Goal: Task Accomplishment & Management: Manage account settings

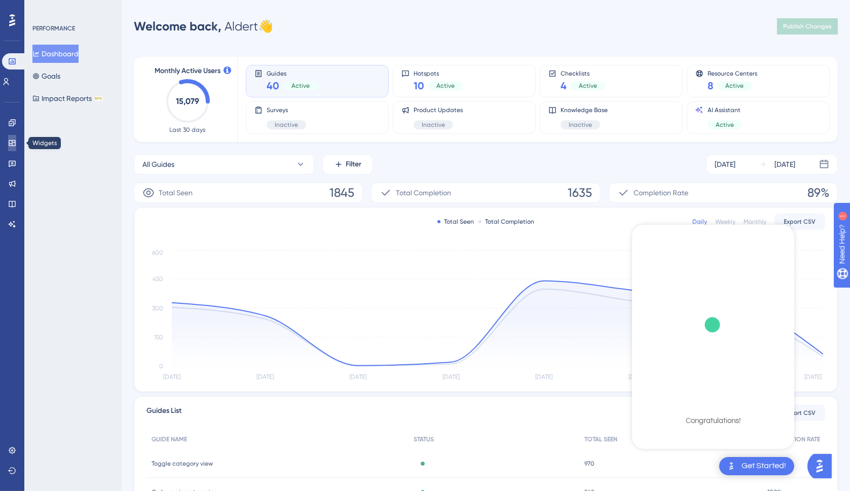
click at [16, 142] on icon at bounding box center [12, 143] width 8 height 8
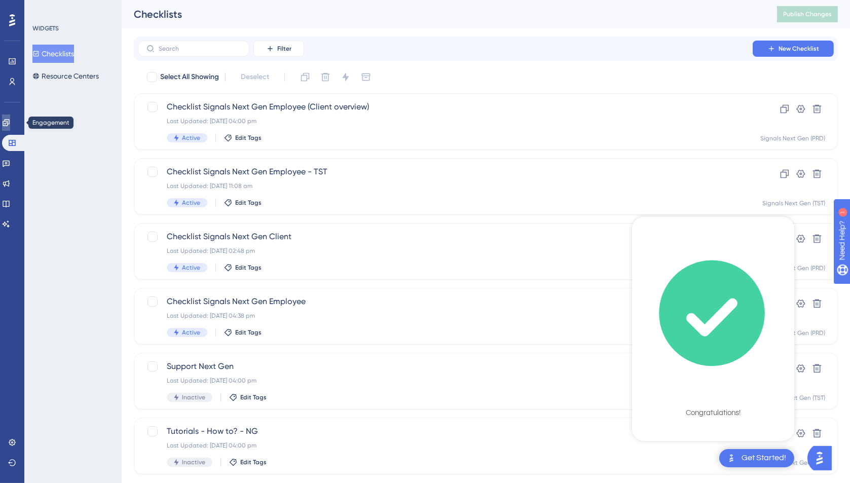
click at [10, 129] on link at bounding box center [6, 123] width 8 height 16
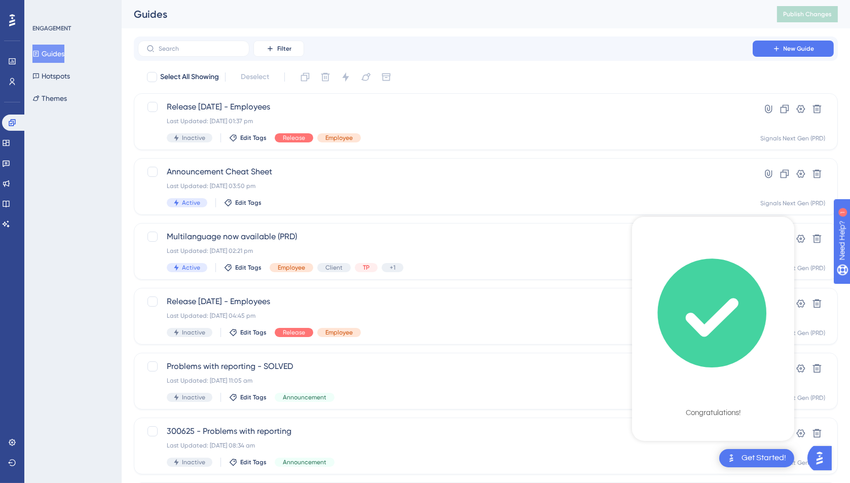
click at [719, 338] on icon "checklist loading" at bounding box center [711, 312] width 107 height 107
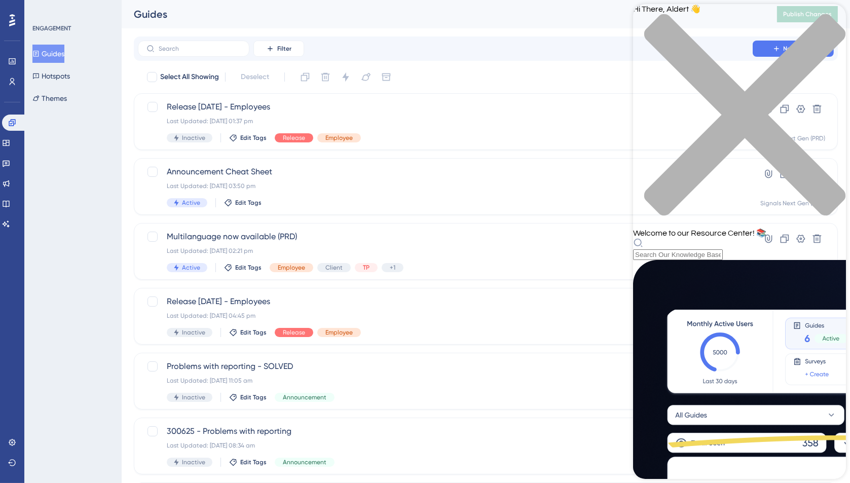
click at [830, 21] on icon "close resource center" at bounding box center [744, 114] width 201 height 201
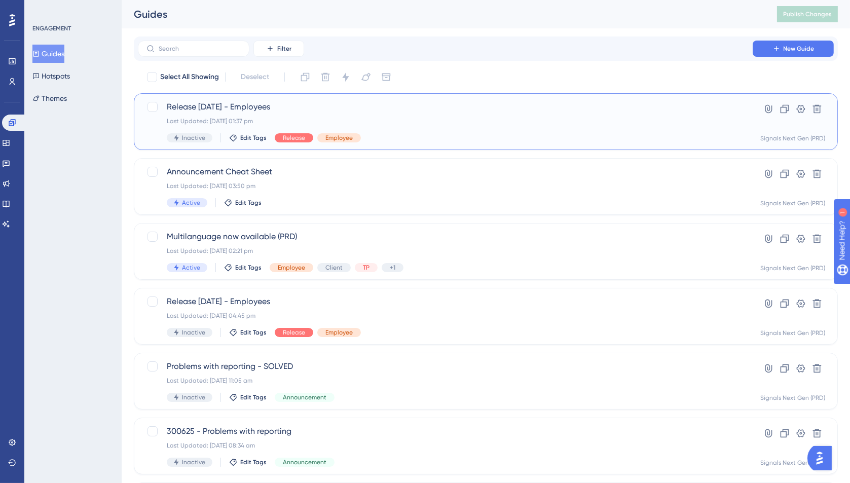
click at [396, 116] on div "Release August 25, 2025 - Employees Last Updated: 25 Aug 2025 01:37 pm Inactive…" at bounding box center [445, 122] width 557 height 42
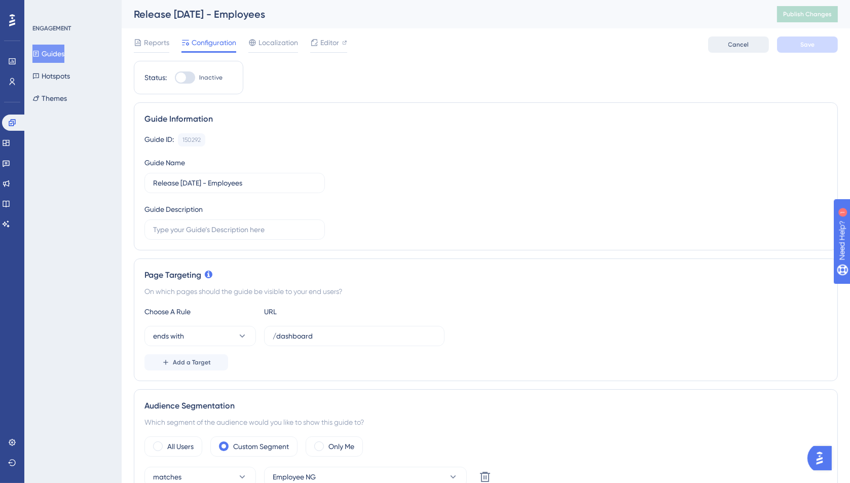
click at [720, 45] on button "Cancel" at bounding box center [738, 44] width 61 height 16
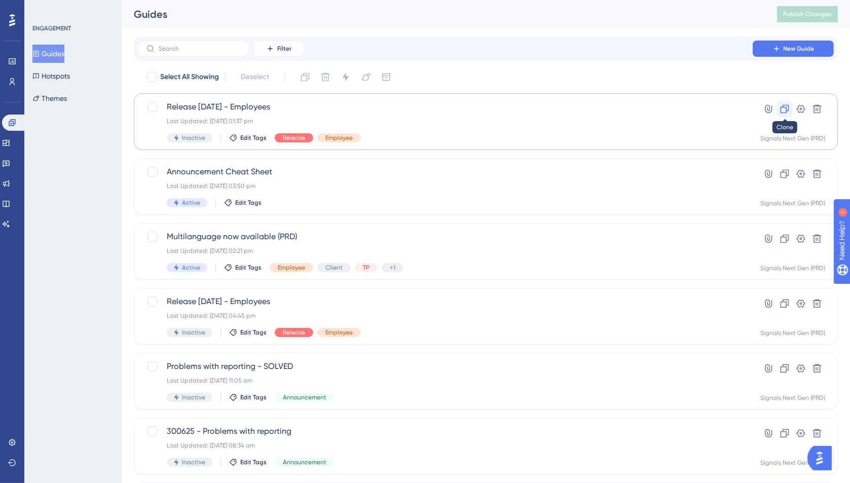
click at [784, 109] on icon at bounding box center [784, 109] width 10 height 10
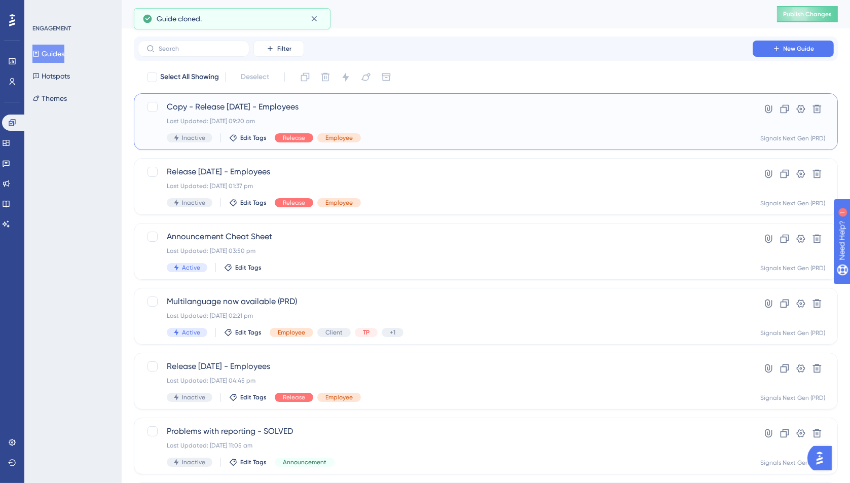
click at [299, 108] on span "Copy - Release August 25, 2025 - Employees" at bounding box center [445, 107] width 557 height 12
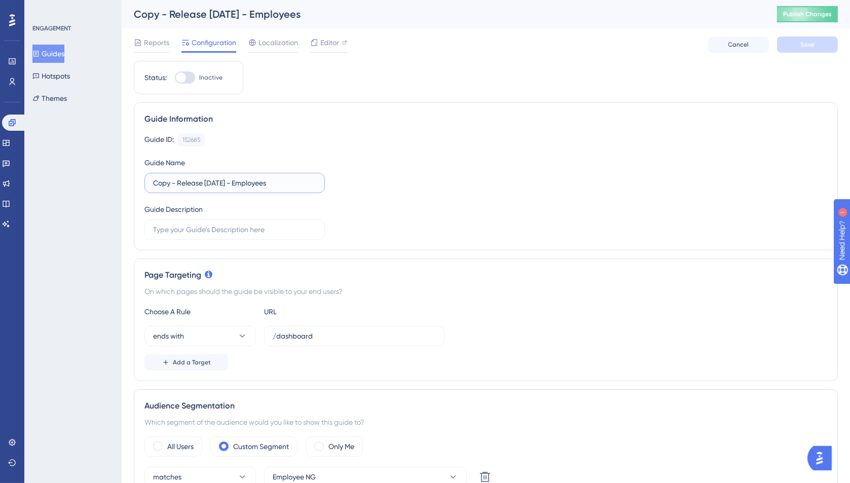
drag, startPoint x: 179, startPoint y: 181, endPoint x: 145, endPoint y: 181, distance: 34.0
click at [145, 181] on label "Copy - Release August 25, 2025 - Employees" at bounding box center [234, 183] width 180 height 20
drag, startPoint x: 203, startPoint y: 181, endPoint x: 181, endPoint y: 181, distance: 21.8
click at [181, 181] on input "Release August 25, 2025 - Employees" at bounding box center [234, 182] width 163 height 11
type input "Release September 25, 2025 - Employees"
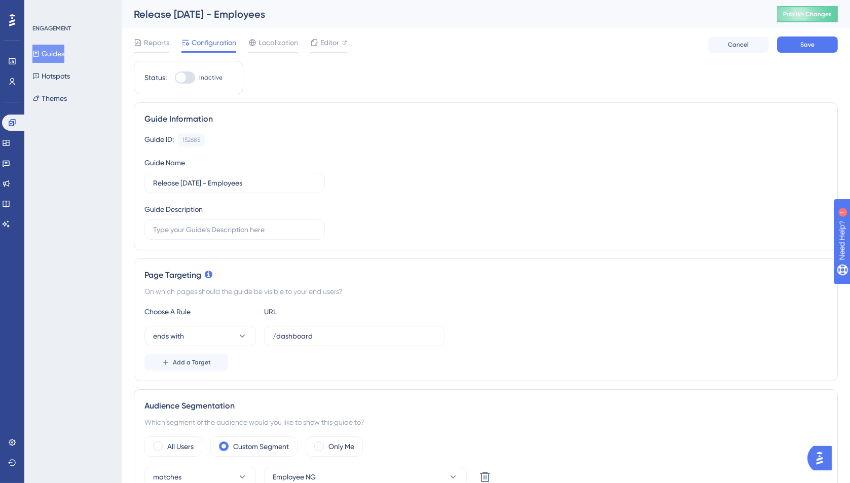
click at [360, 180] on div "Guide ID: 152685 Copy Guide Name Release September 25, 2025 - Employees Guide D…" at bounding box center [485, 186] width 683 height 106
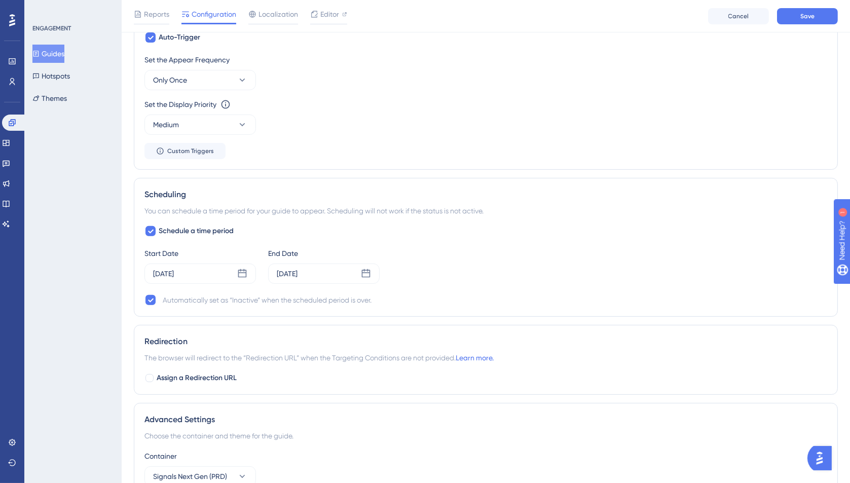
scroll to position [557, 0]
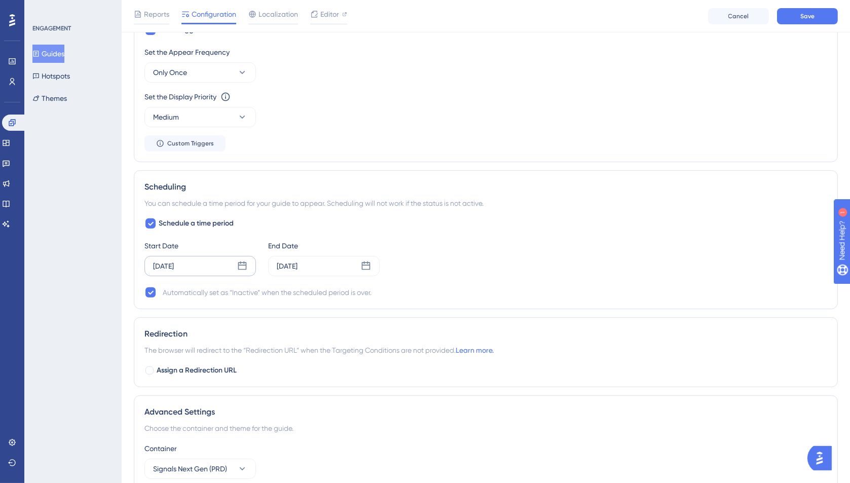
click at [244, 265] on icon at bounding box center [242, 266] width 10 height 10
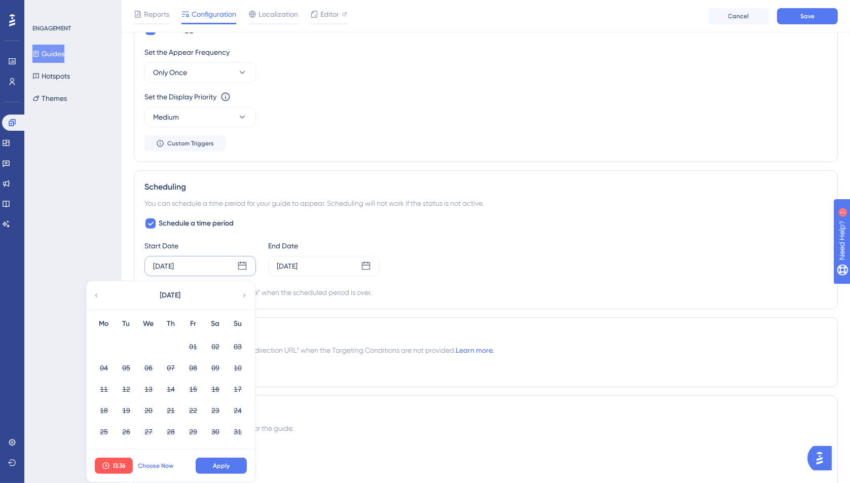
click at [153, 465] on span "Choose Now" at bounding box center [155, 466] width 35 height 8
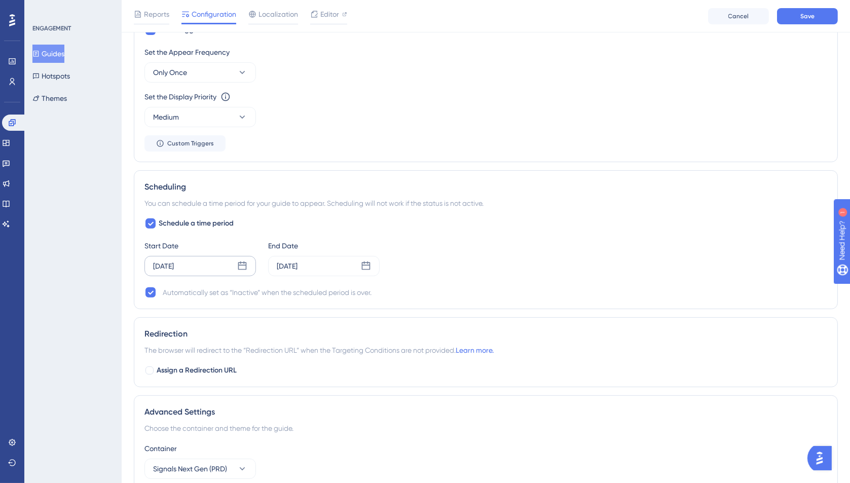
click at [242, 263] on icon at bounding box center [242, 266] width 10 height 10
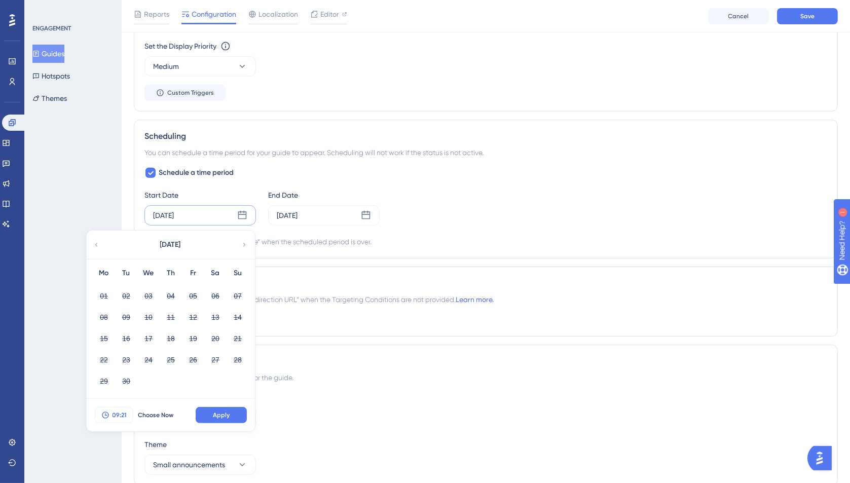
click at [120, 413] on span "09:21" at bounding box center [120, 415] width 14 height 8
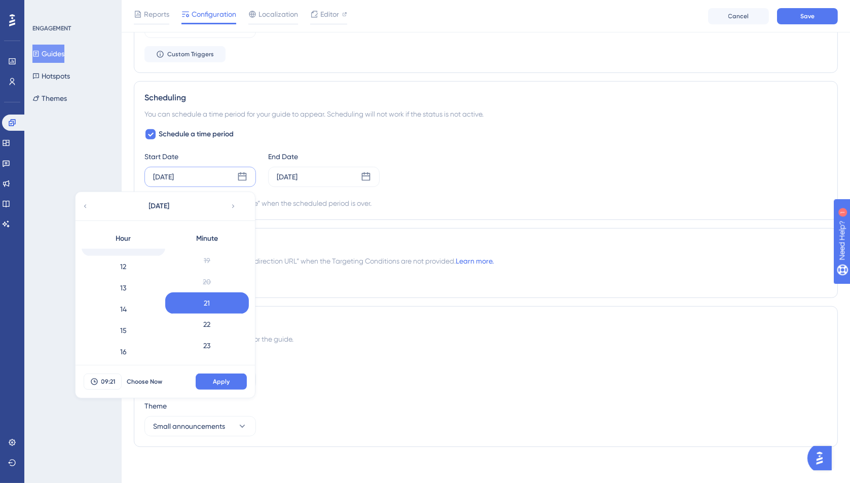
scroll to position [249, 0]
click at [134, 327] on div "15" at bounding box center [124, 329] width 84 height 21
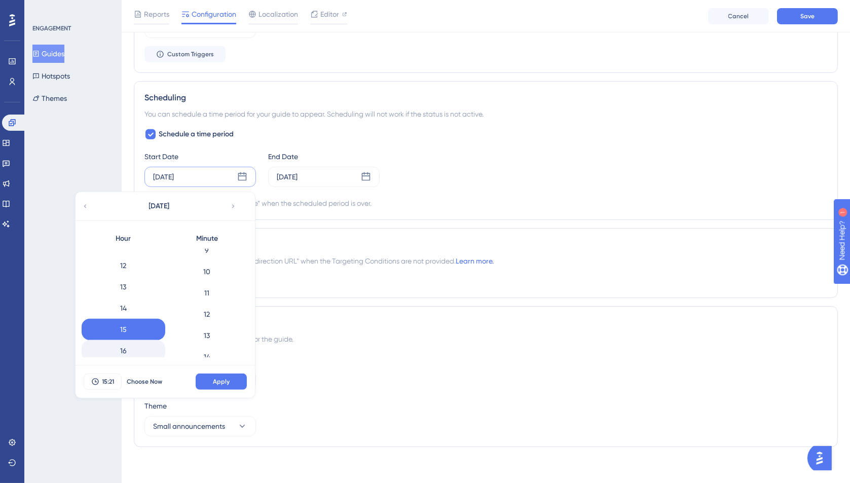
click at [132, 342] on div "16" at bounding box center [124, 350] width 84 height 21
click at [221, 258] on div "0" at bounding box center [207, 259] width 84 height 21
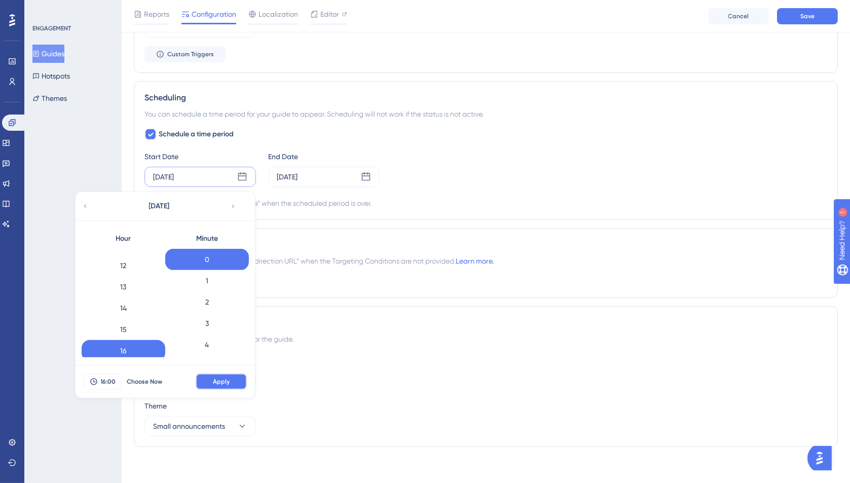
click at [217, 378] on span "Apply" at bounding box center [221, 382] width 17 height 8
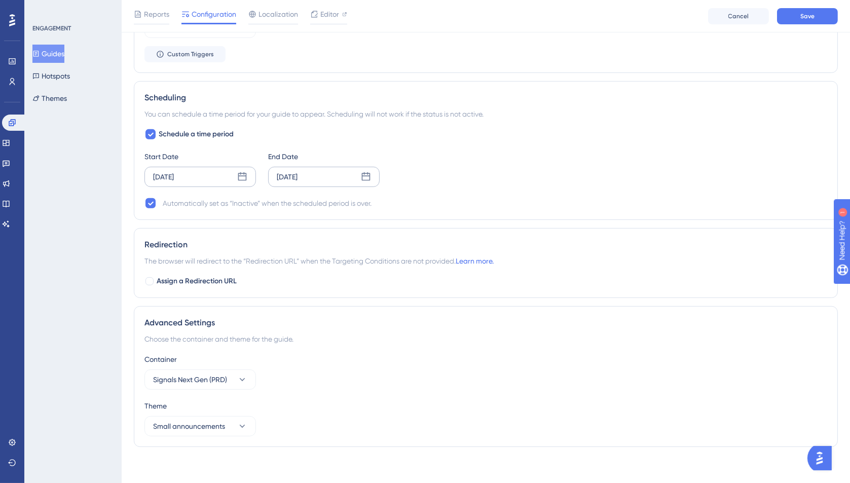
click at [297, 177] on div "Sep 05 2025" at bounding box center [287, 177] width 21 height 12
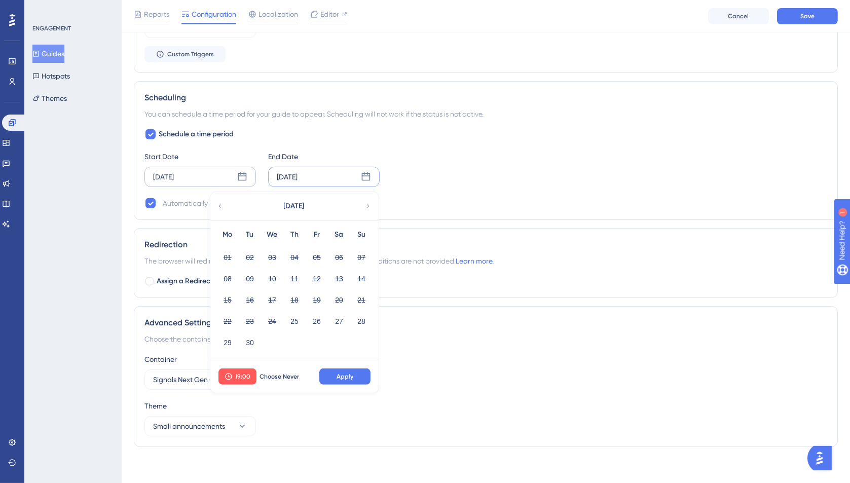
click at [372, 200] on div "September 2025" at bounding box center [293, 206] width 167 height 28
click at [369, 202] on icon at bounding box center [367, 206] width 7 height 9
click at [223, 202] on icon at bounding box center [219, 206] width 7 height 9
click at [367, 203] on icon at bounding box center [367, 206] width 7 height 9
click at [317, 256] on button "03" at bounding box center [316, 257] width 17 height 17
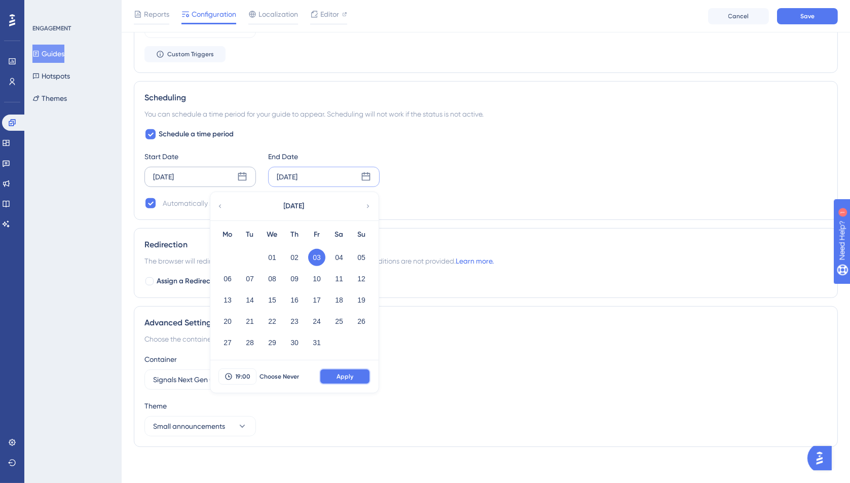
click at [346, 375] on span "Apply" at bounding box center [344, 376] width 17 height 8
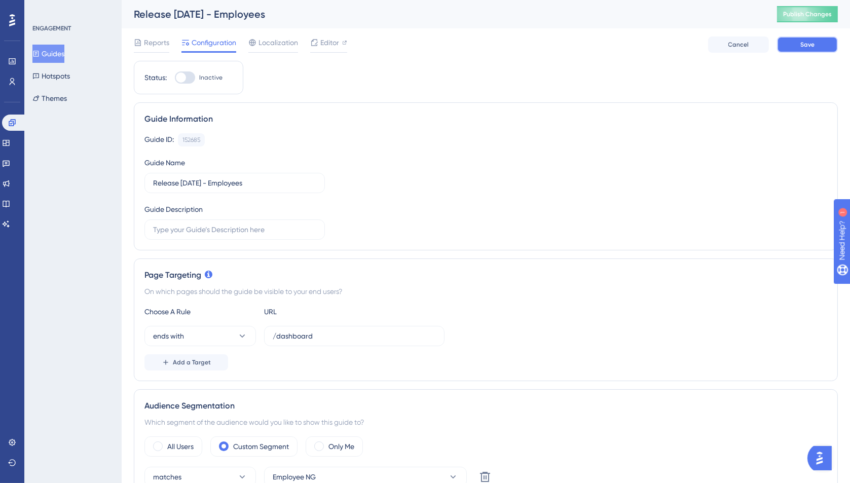
click at [799, 44] on button "Save" at bounding box center [807, 44] width 61 height 16
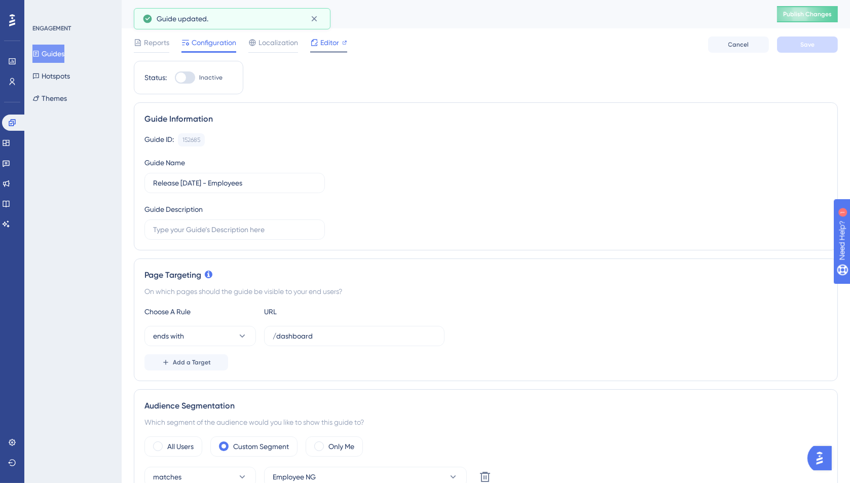
click at [331, 42] on span "Editor" at bounding box center [329, 42] width 19 height 12
